Goal: Task Accomplishment & Management: Manage account settings

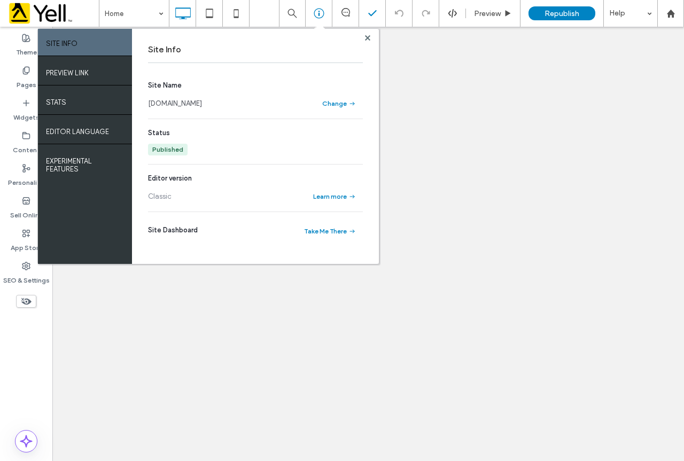
click at [368, 38] on use at bounding box center [367, 37] width 5 height 5
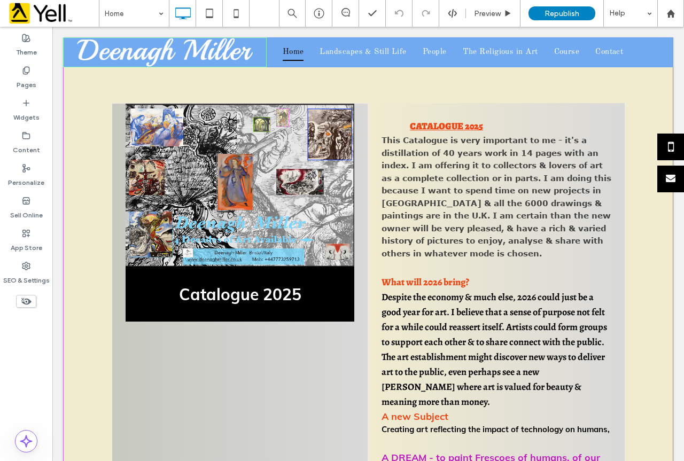
drag, startPoint x: 680, startPoint y: 43, endPoint x: 736, endPoint y: 45, distance: 56.1
click at [236, 13] on icon at bounding box center [235, 13] width 21 height 21
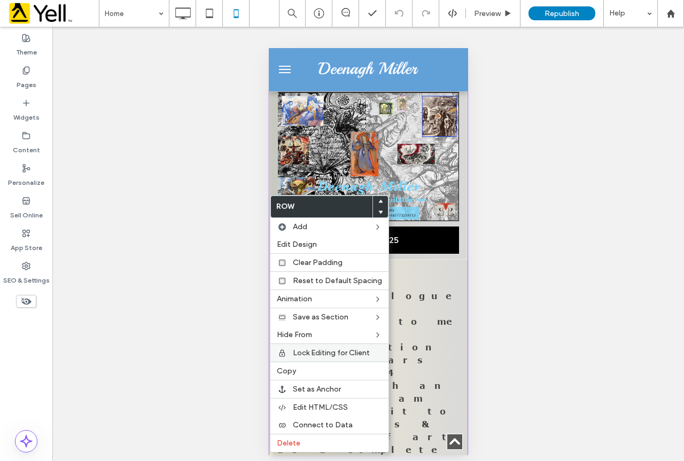
scroll to position [3205, 0]
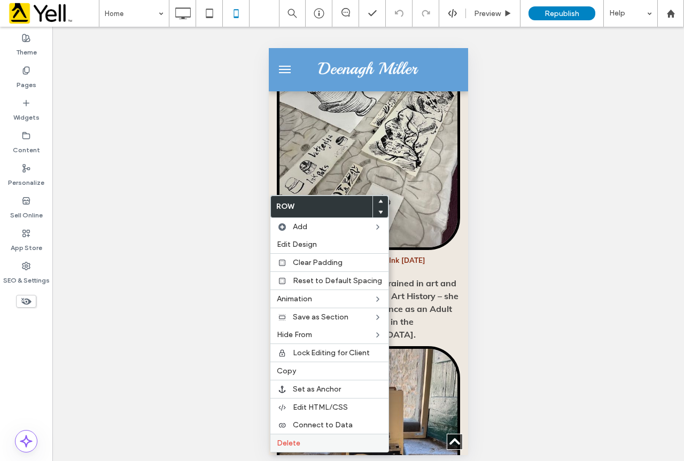
click at [295, 443] on span "Delete" at bounding box center [289, 443] width 24 height 9
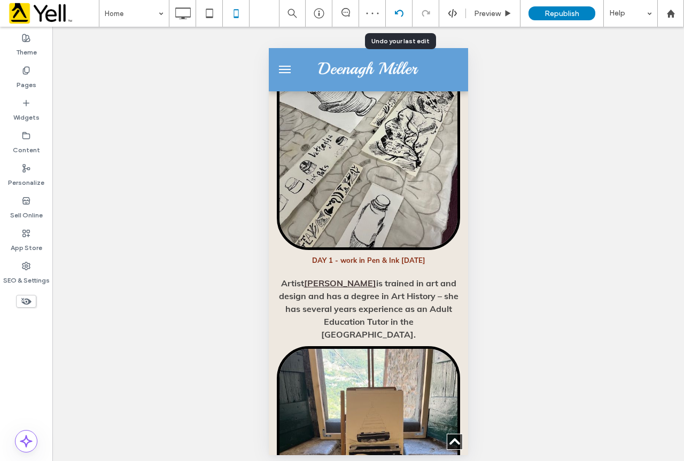
click at [398, 10] on icon at bounding box center [399, 13] width 9 height 9
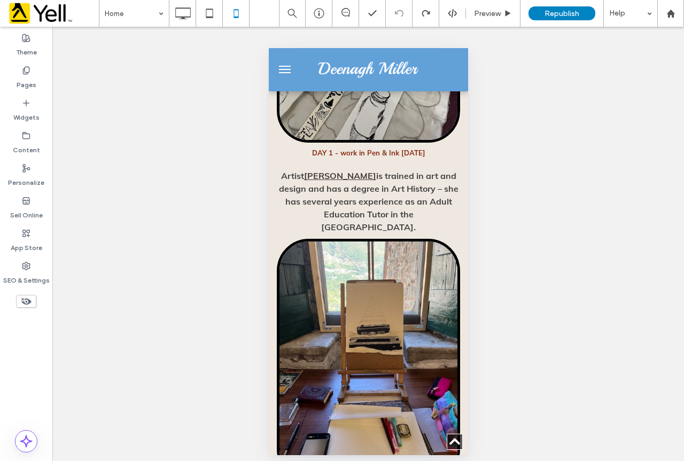
scroll to position [3230, 0]
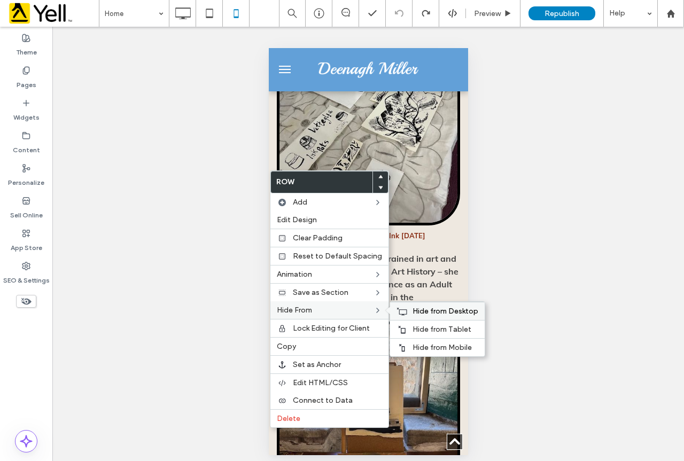
click at [403, 310] on use at bounding box center [401, 311] width 10 height 7
click at [427, 329] on span "Hide from Tablet" at bounding box center [441, 329] width 59 height 9
drag, startPoint x: 443, startPoint y: 350, endPoint x: 463, endPoint y: 346, distance: 20.7
click at [443, 350] on span "Hide from Mobile" at bounding box center [441, 347] width 59 height 9
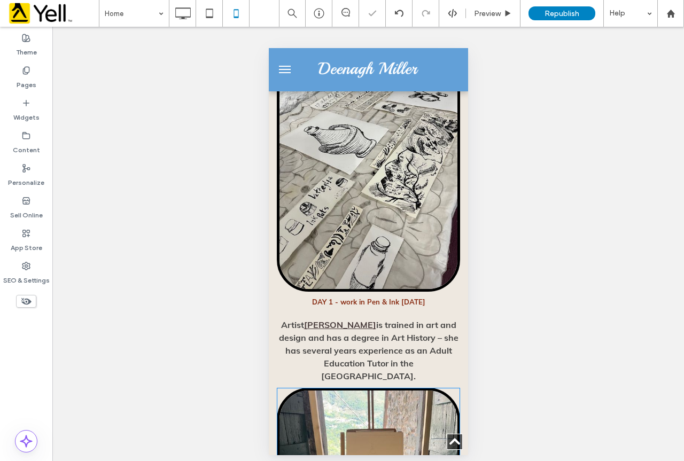
scroll to position [3123, 0]
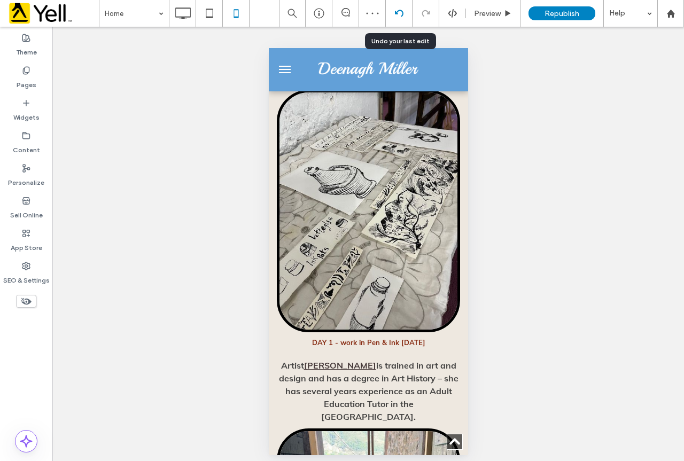
click at [399, 11] on icon at bounding box center [399, 13] width 9 height 9
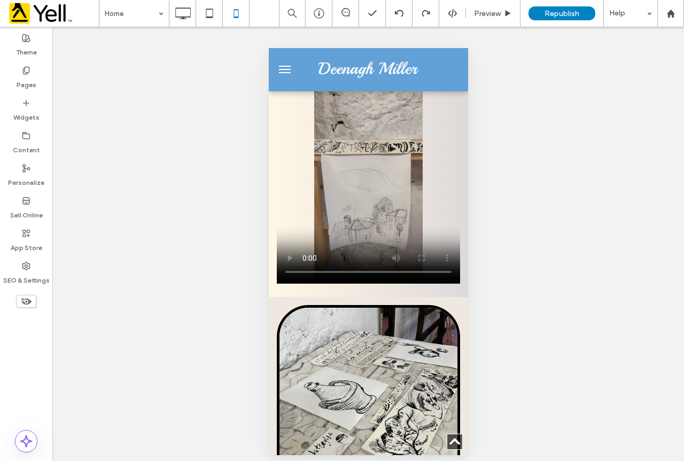
scroll to position [2957, 0]
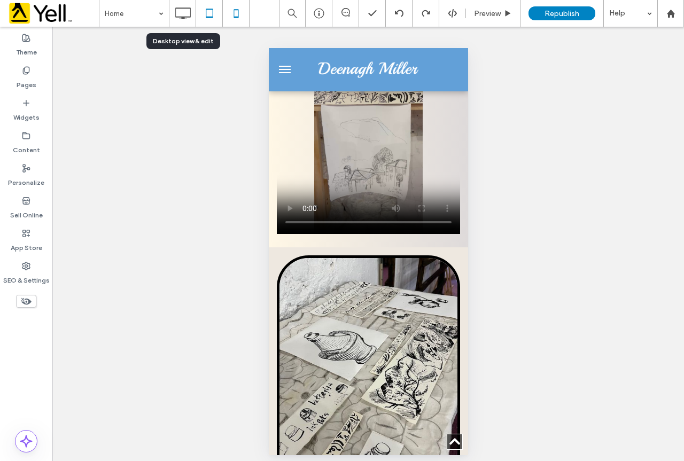
drag, startPoint x: 182, startPoint y: 16, endPoint x: 209, endPoint y: 22, distance: 27.5
click at [183, 18] on icon at bounding box center [182, 13] width 21 height 21
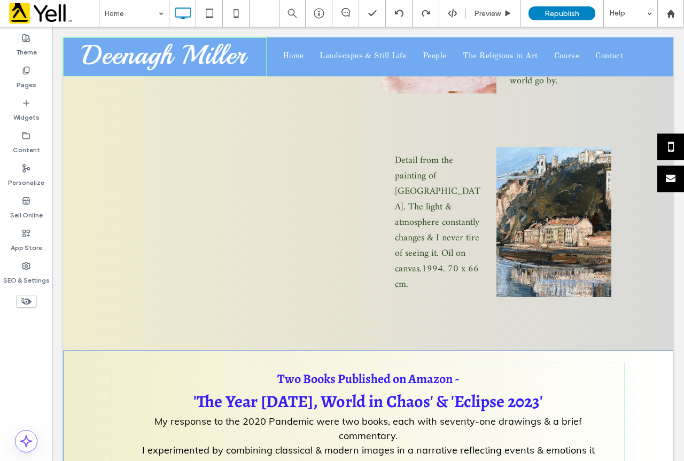
scroll to position [3690, 0]
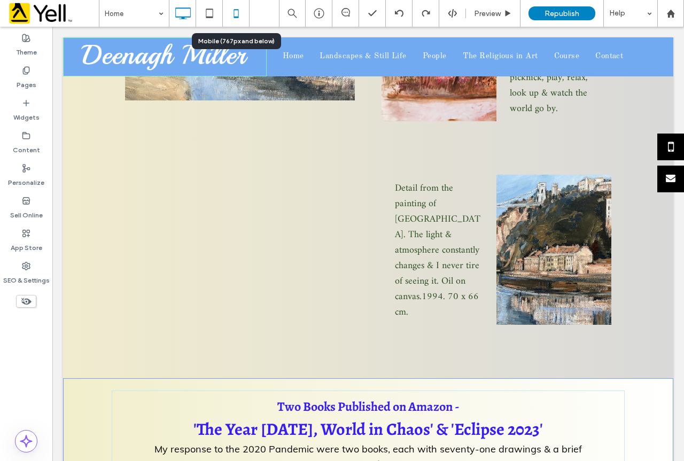
click at [233, 10] on use at bounding box center [235, 13] width 5 height 9
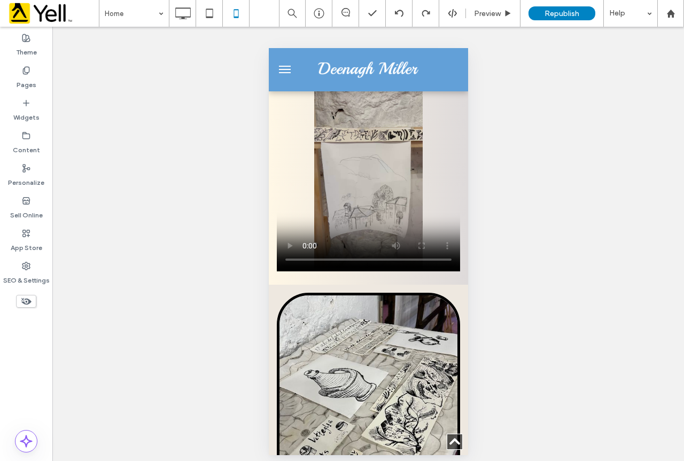
scroll to position [3085, 0]
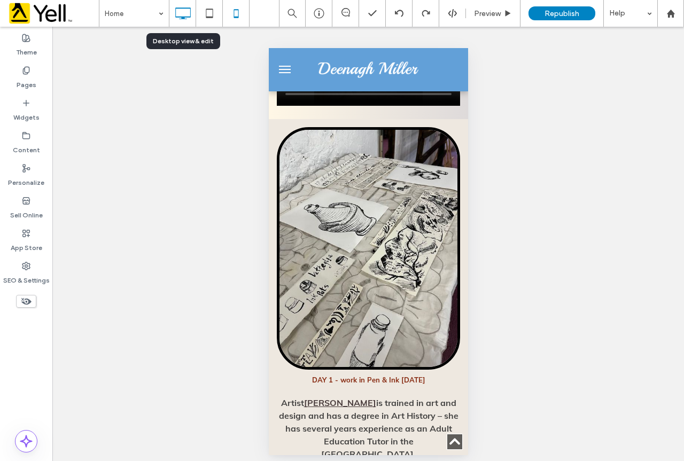
click at [189, 18] on icon at bounding box center [182, 13] width 21 height 21
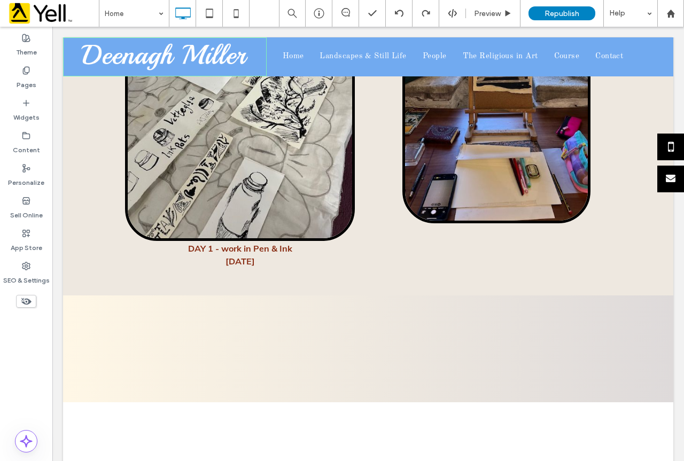
scroll to position [1697, 0]
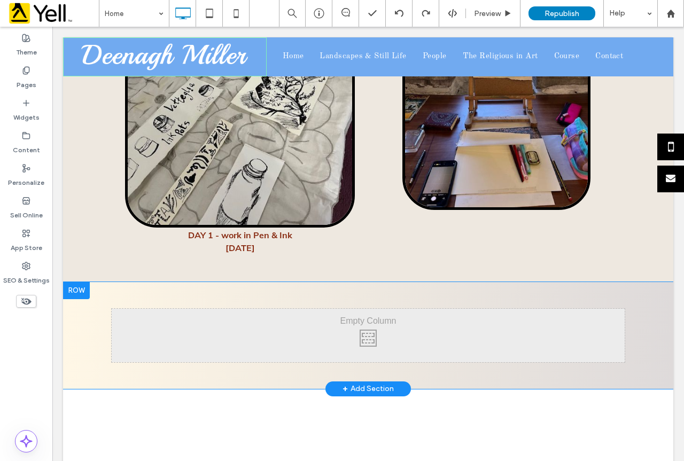
click at [85, 282] on div at bounding box center [76, 290] width 27 height 17
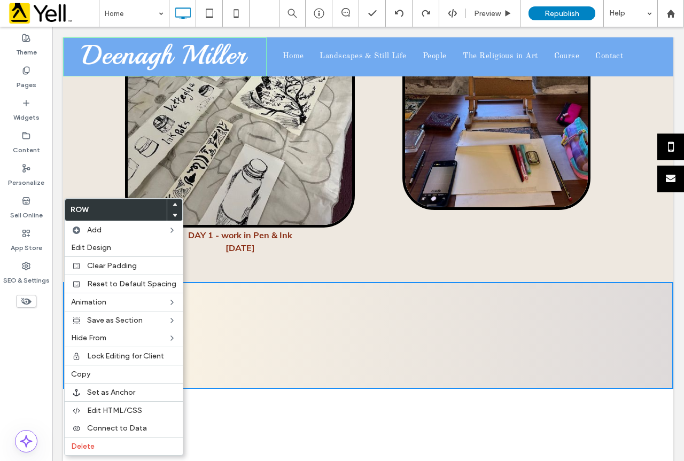
click at [222, 309] on div "Click To Paste" at bounding box center [368, 335] width 513 height 53
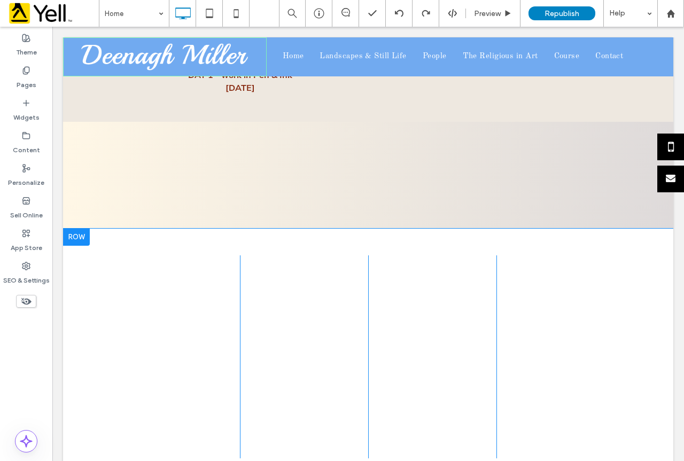
scroll to position [1804, 0]
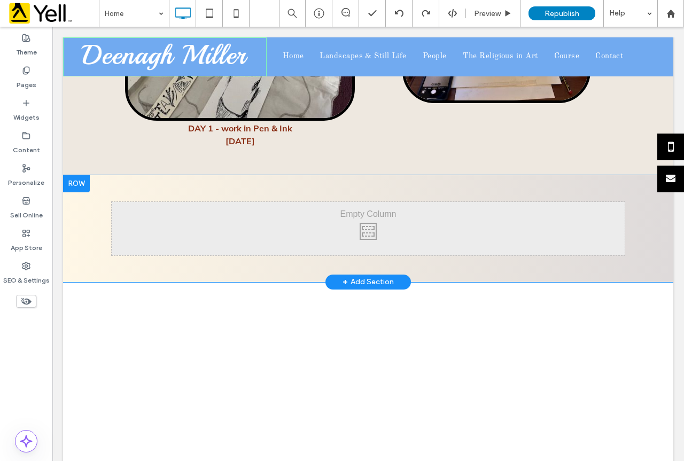
click at [81, 175] on div at bounding box center [76, 183] width 27 height 17
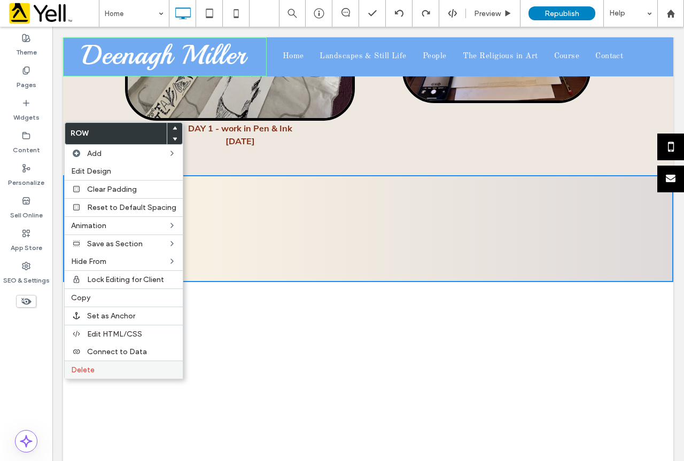
click at [90, 372] on span "Delete" at bounding box center [83, 369] width 24 height 9
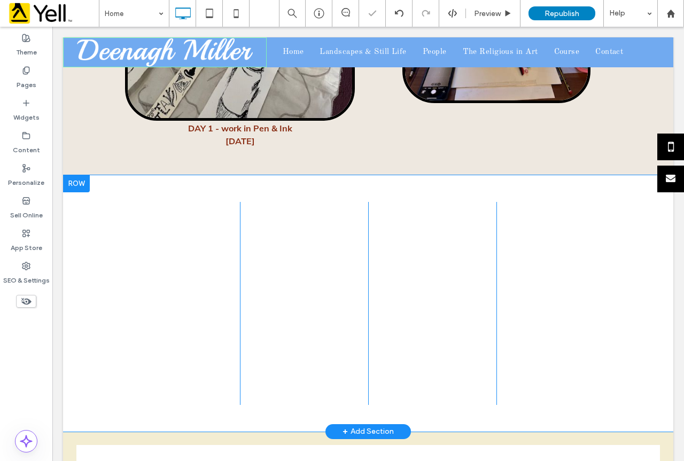
click at [79, 175] on div at bounding box center [76, 183] width 27 height 17
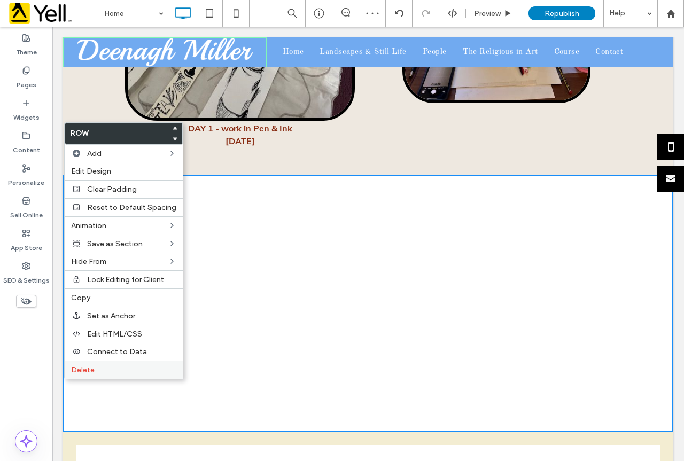
click at [85, 369] on span "Delete" at bounding box center [83, 369] width 24 height 9
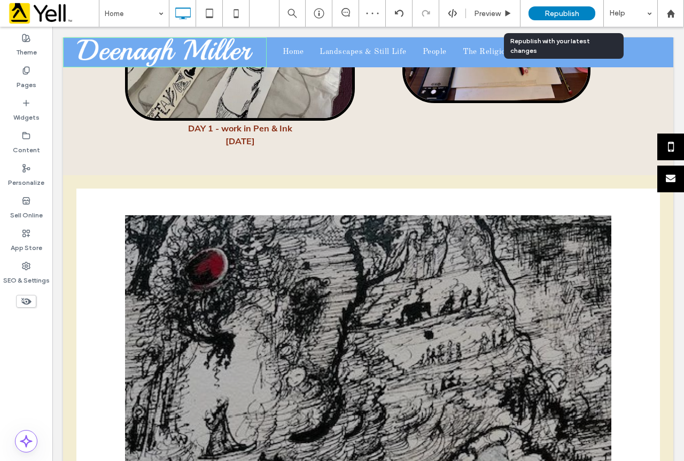
click at [567, 12] on span "Republish" at bounding box center [561, 13] width 35 height 9
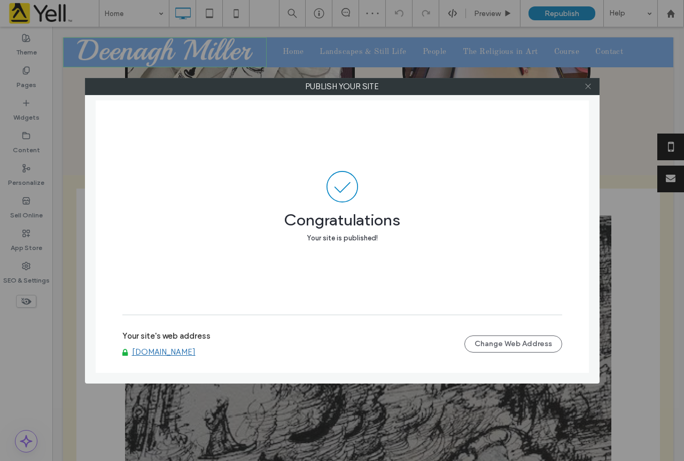
click at [587, 85] on icon at bounding box center [588, 86] width 8 height 8
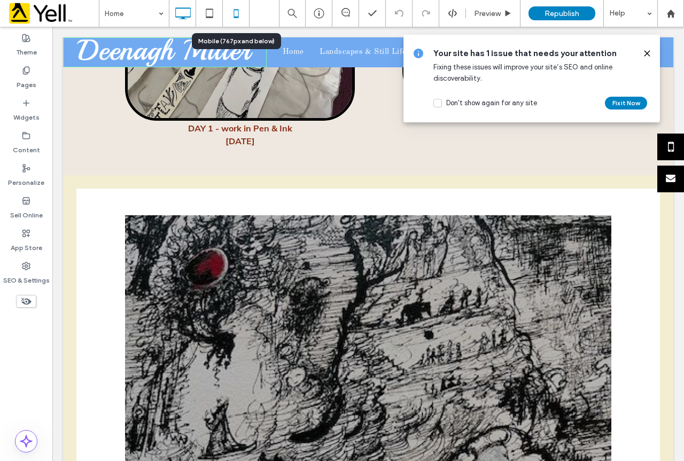
click at [237, 9] on icon at bounding box center [235, 13] width 21 height 21
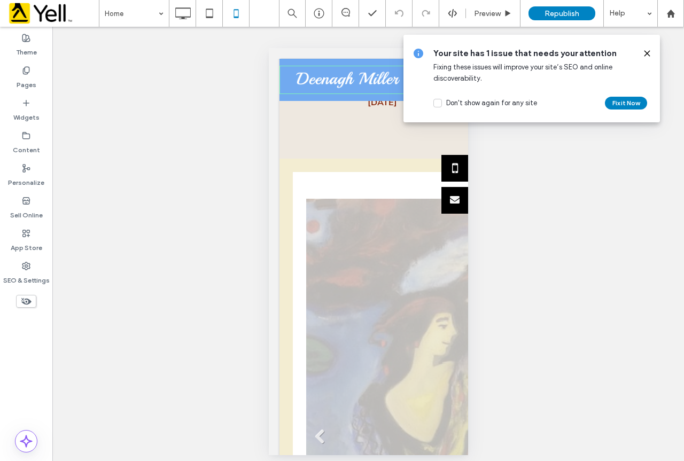
click at [648, 53] on use at bounding box center [646, 53] width 5 height 5
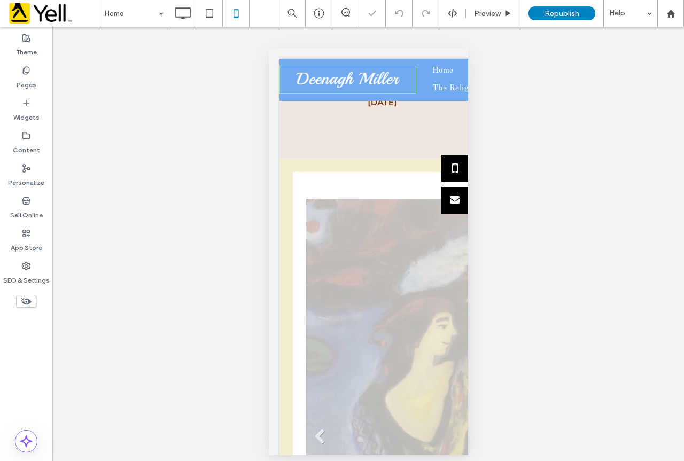
click at [645, 51] on div "Unhide? Yes Unhide? Yes Unhide? Yes Unhide? Yes Unhide? Yes Unhide? Yes Unhide?…" at bounding box center [367, 248] width 631 height 442
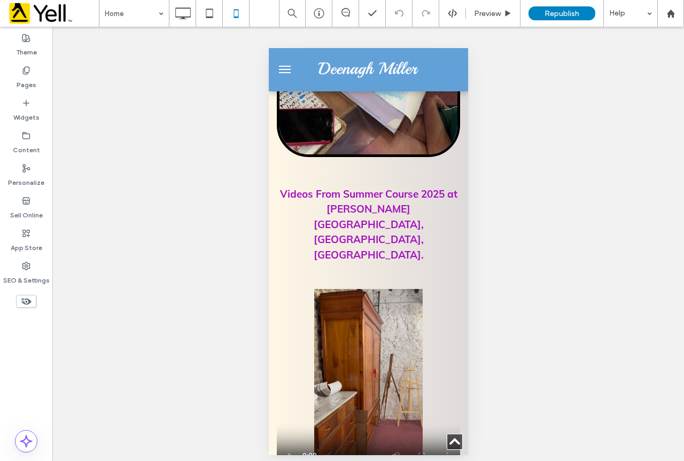
scroll to position [0, 0]
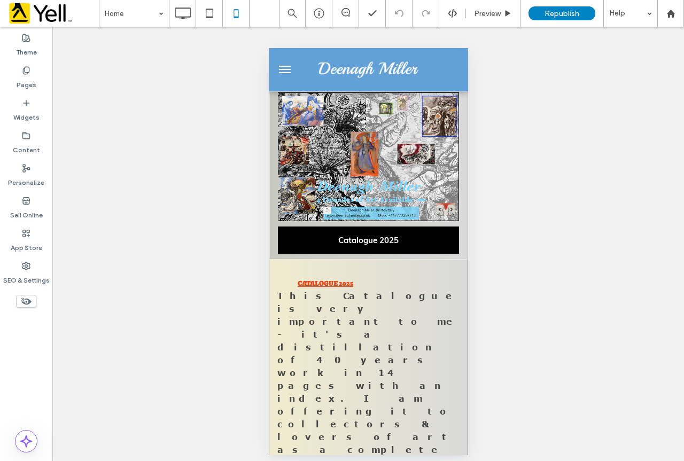
drag, startPoint x: 463, startPoint y: 68, endPoint x: 727, endPoint y: 76, distance: 263.5
click at [184, 12] on icon at bounding box center [182, 13] width 21 height 21
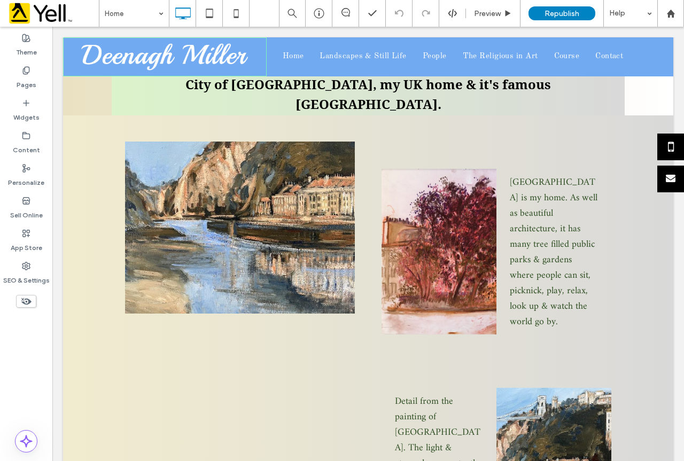
scroll to position [3219, 0]
